Goal: Transaction & Acquisition: Book appointment/travel/reservation

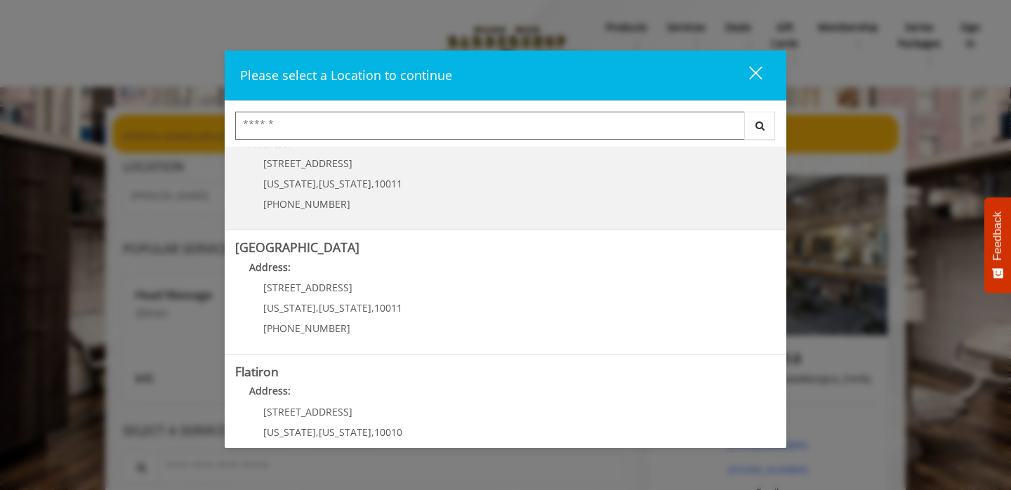
scroll to position [174, 0]
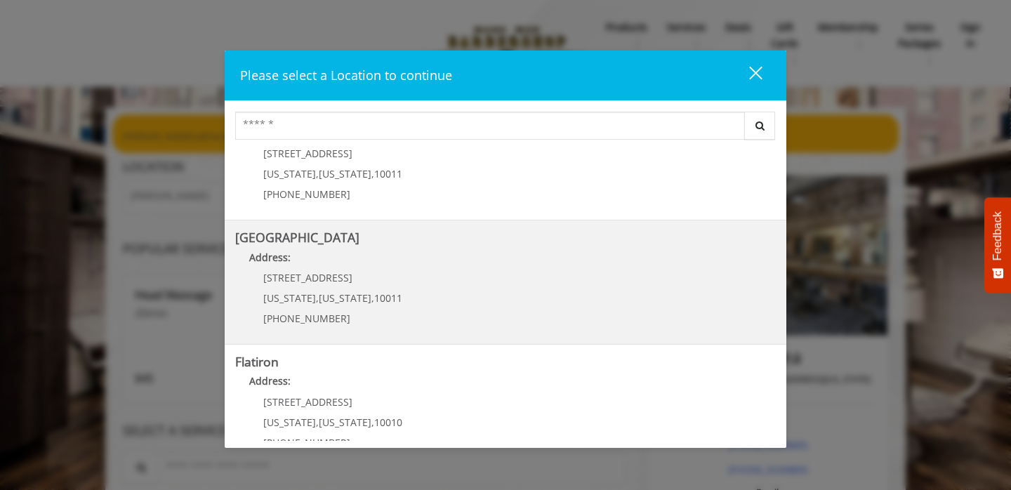
click at [460, 289] on Street "Chelsea 15th Street Address: 267 W 15th St New York , New York , 10011 (646) 85…" at bounding box center [505, 282] width 541 height 103
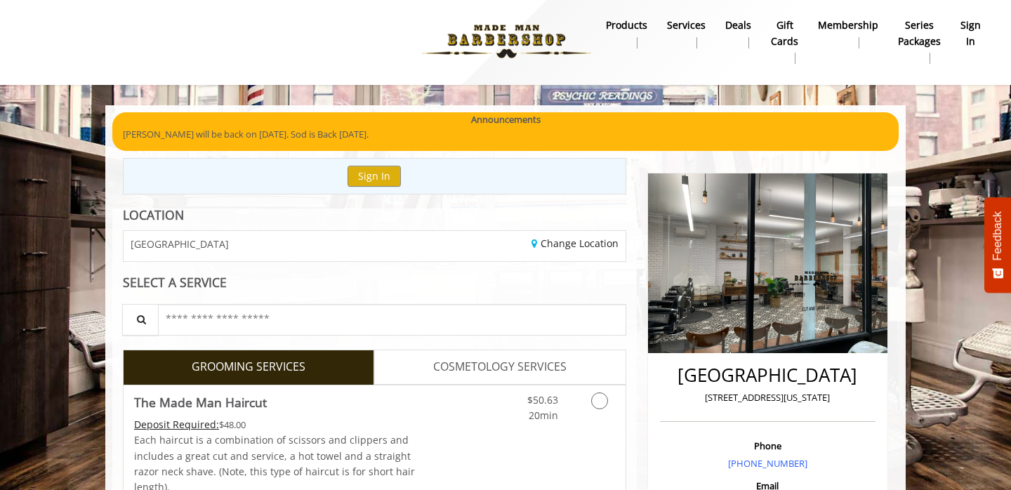
scroll to position [110, 0]
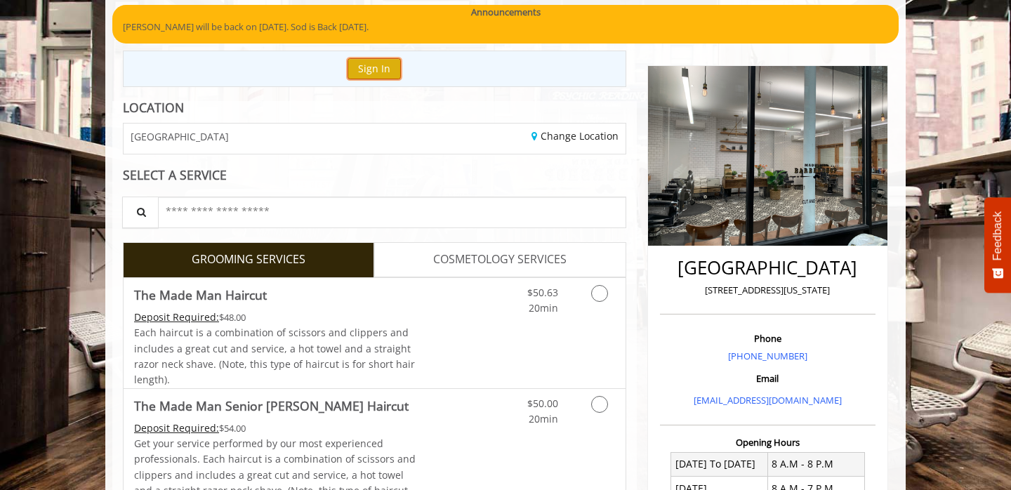
click at [378, 70] on button "Sign In" at bounding box center [374, 68] width 53 height 20
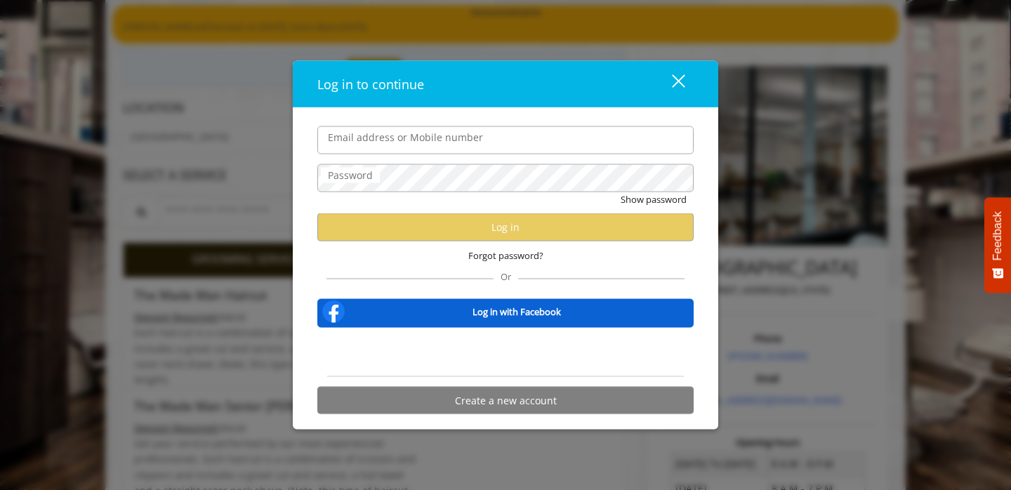
type input "**********"
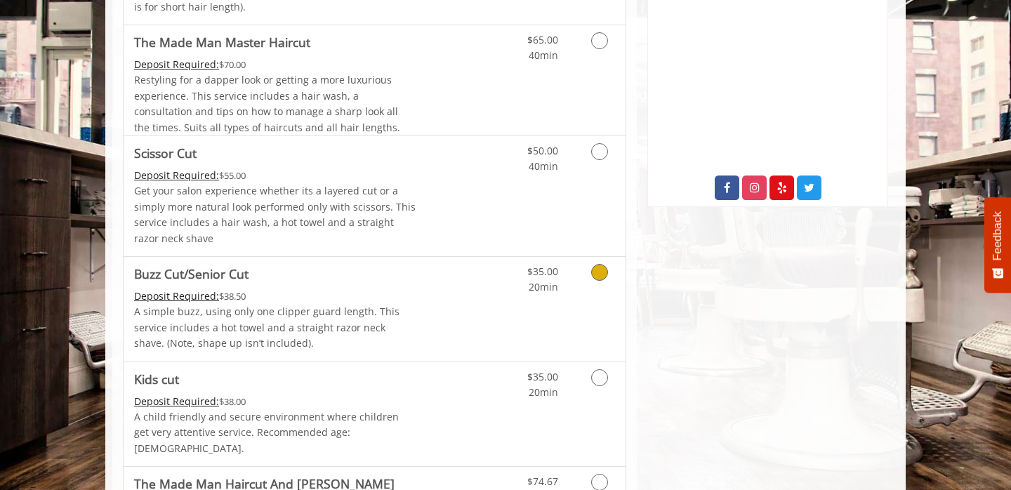
click at [364, 293] on div "Deposit Required: $38.50" at bounding box center [275, 296] width 282 height 15
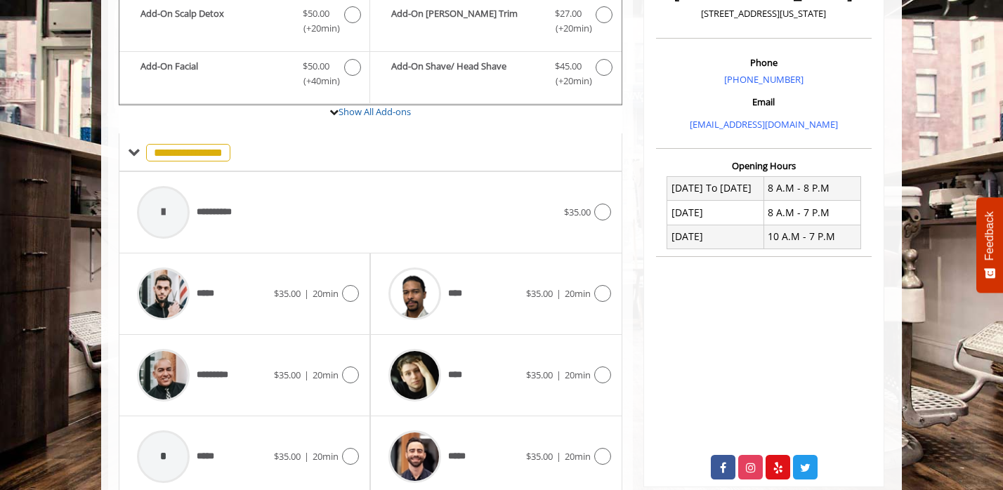
scroll to position [361, 0]
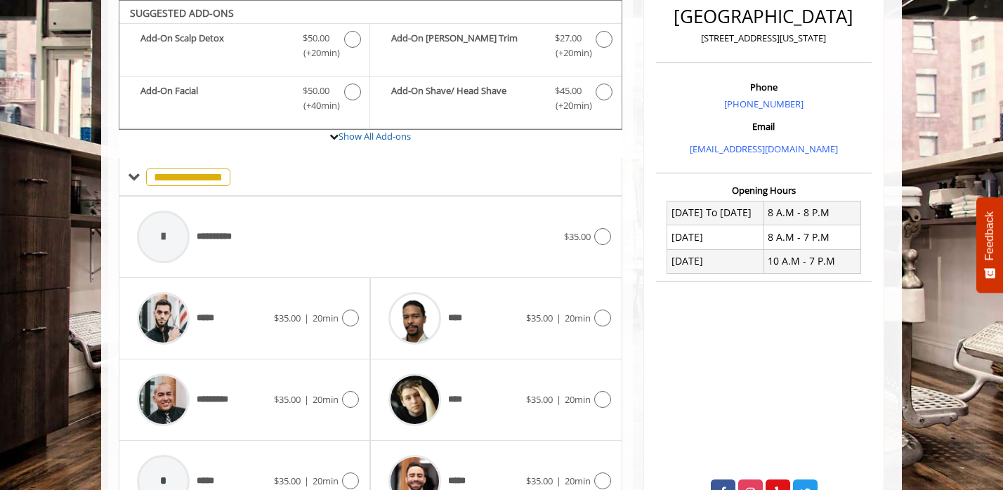
click at [364, 293] on div "***** $35.00 | 20min" at bounding box center [244, 318] width 251 height 81
click at [352, 312] on icon at bounding box center [350, 318] width 17 height 17
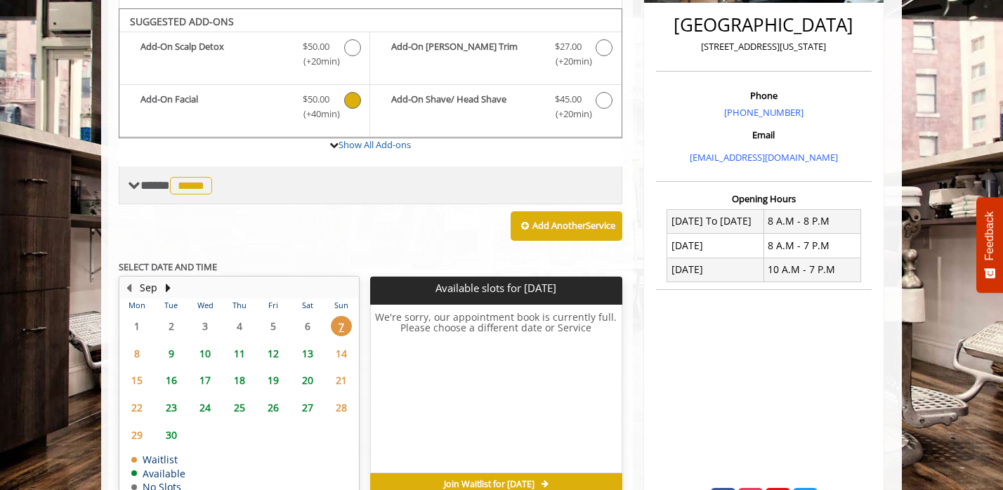
scroll to position [362, 0]
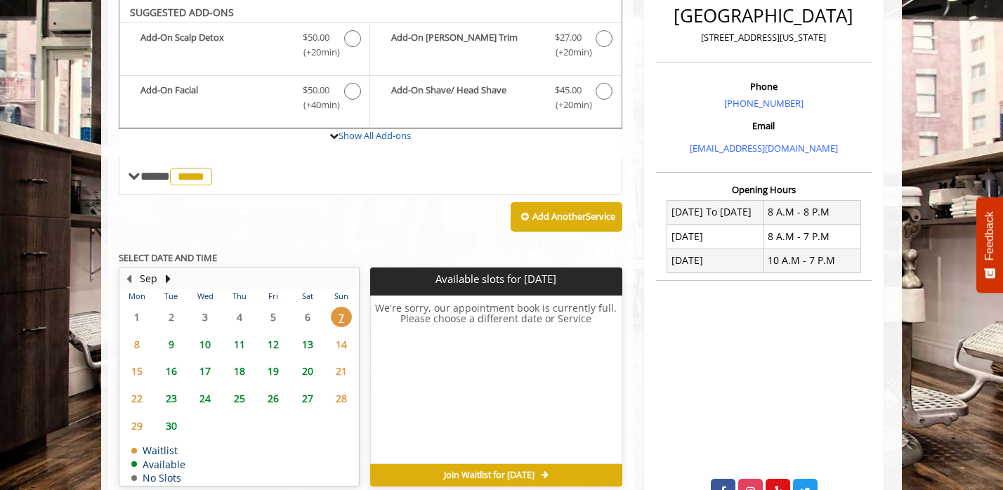
click at [207, 345] on span "10" at bounding box center [204, 344] width 21 height 20
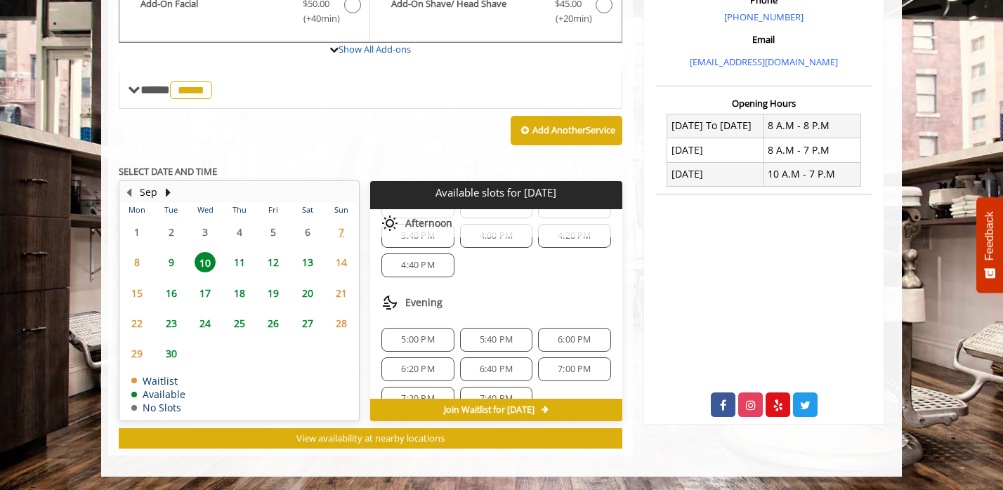
scroll to position [299, 0]
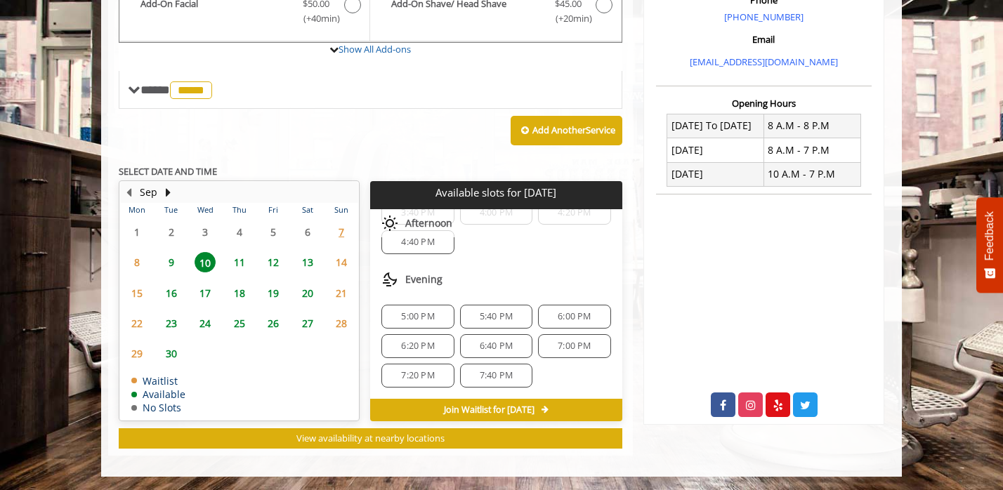
click at [500, 320] on span "5:40 PM" at bounding box center [496, 316] width 33 height 11
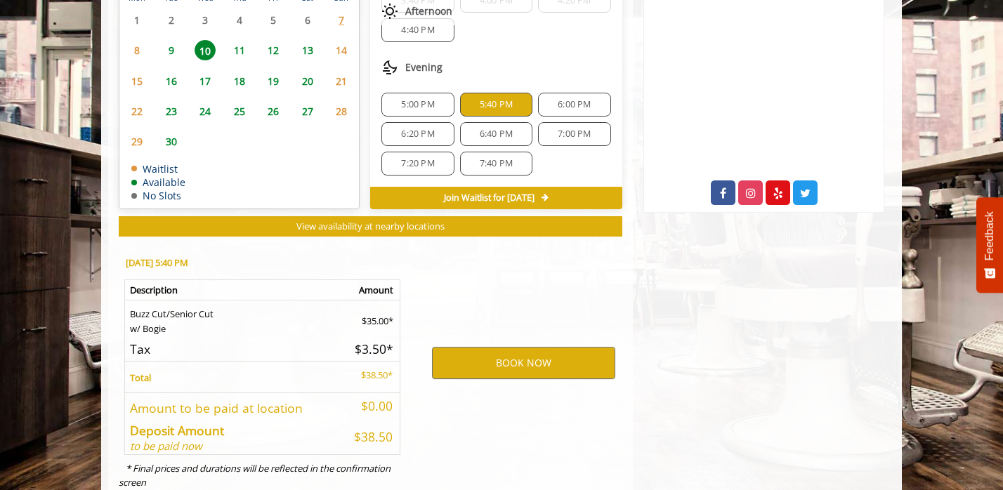
scroll to position [701, 0]
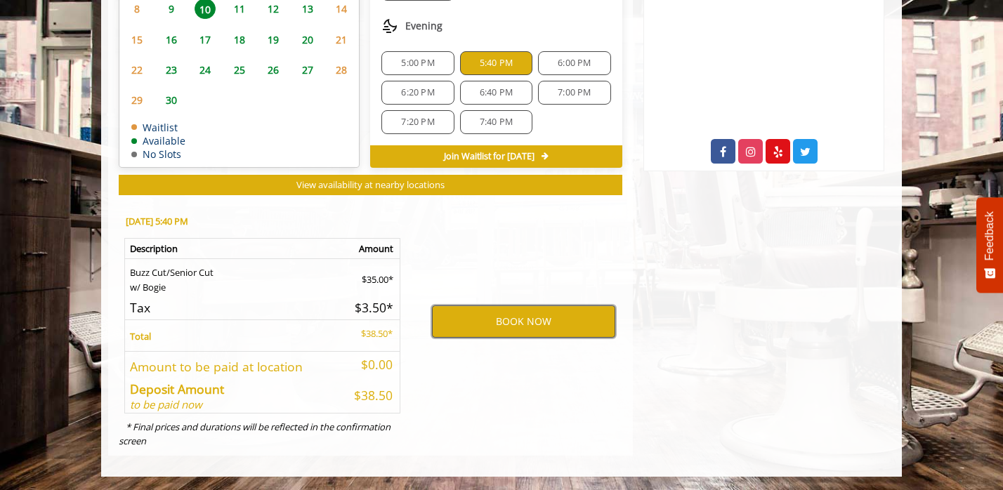
click at [506, 331] on button "BOOK NOW" at bounding box center [523, 321] width 183 height 32
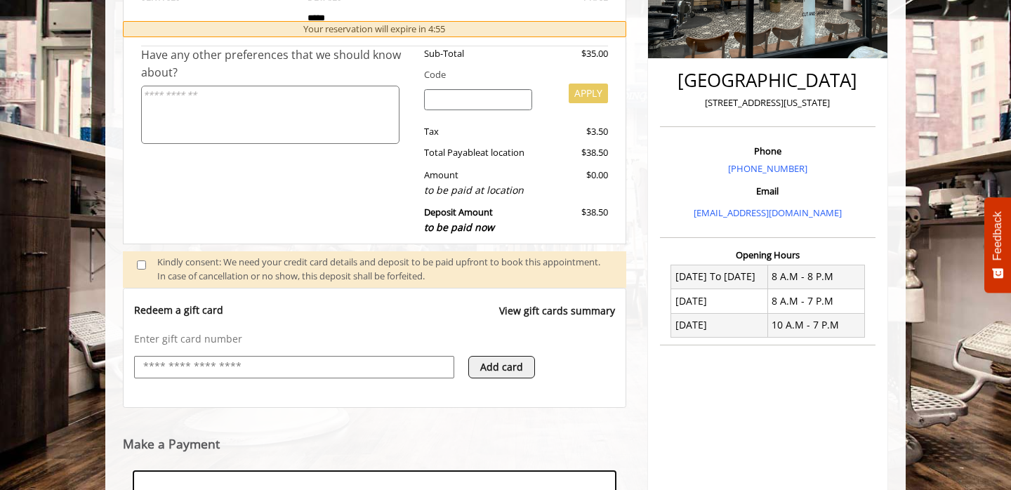
scroll to position [512, 0]
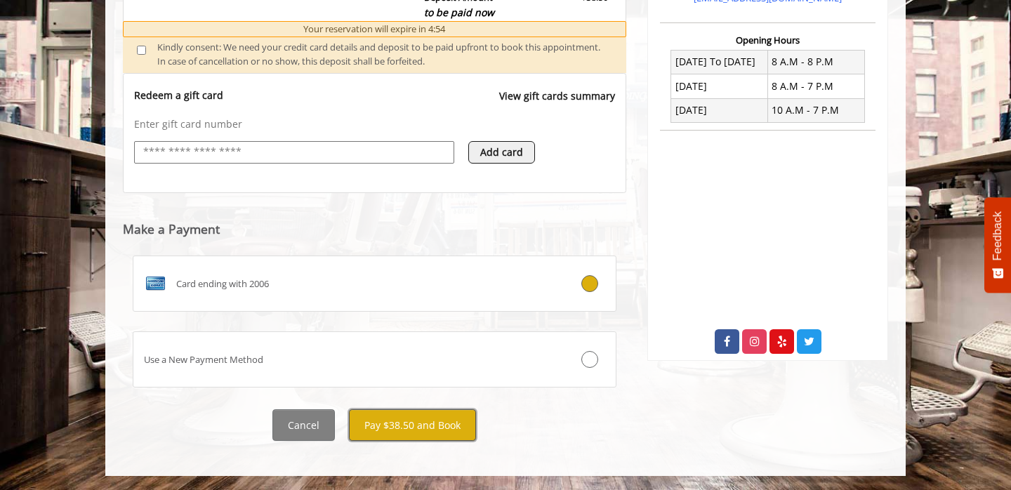
click at [436, 430] on button "Pay $38.50 and Book" at bounding box center [412, 425] width 127 height 32
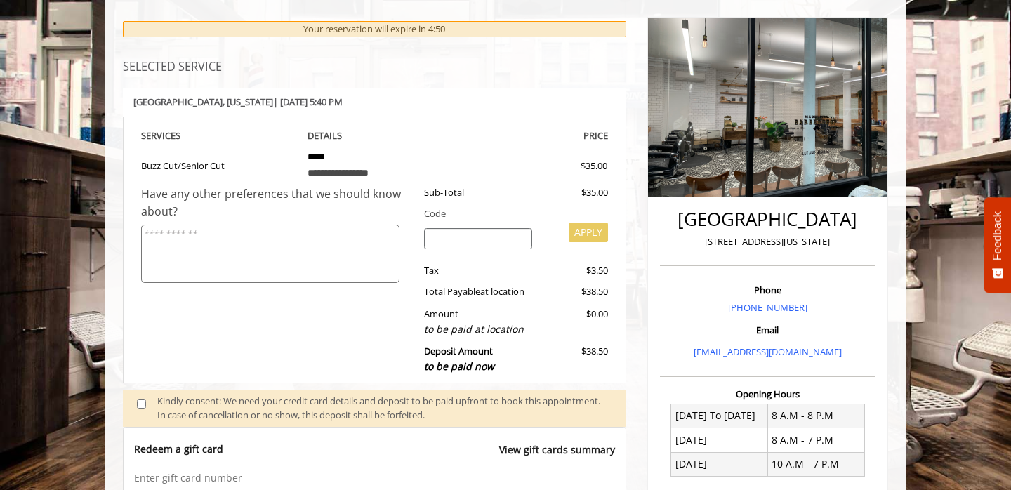
scroll to position [157, 0]
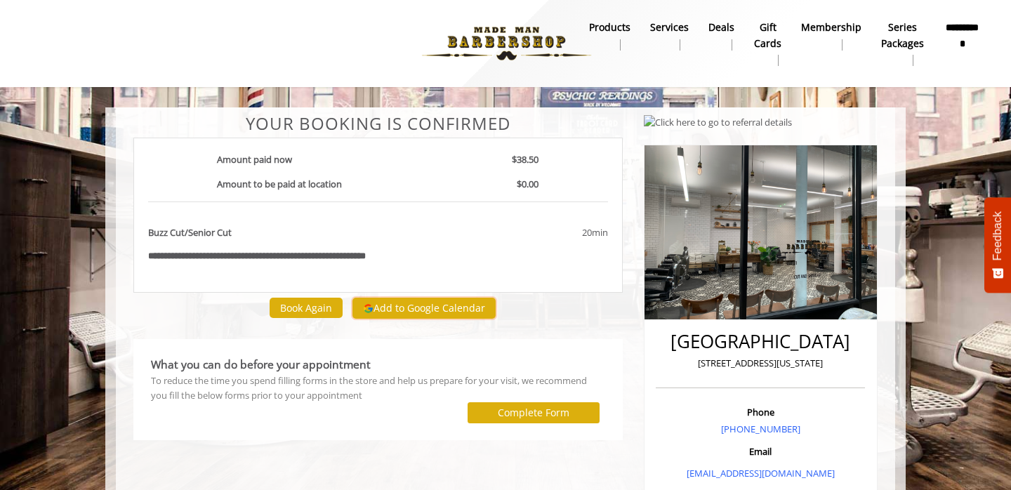
click at [430, 313] on button "Add to Google Calendar" at bounding box center [423, 308] width 143 height 21
